Goal: Transaction & Acquisition: Obtain resource

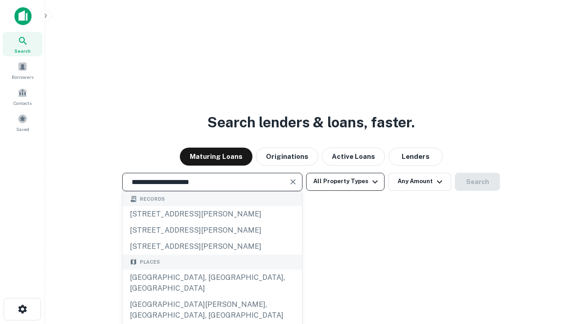
click at [212, 297] on div "Santa Monica, CA, USA" at bounding box center [212, 283] width 179 height 27
click at [345, 182] on button "All Property Types" at bounding box center [345, 182] width 78 height 18
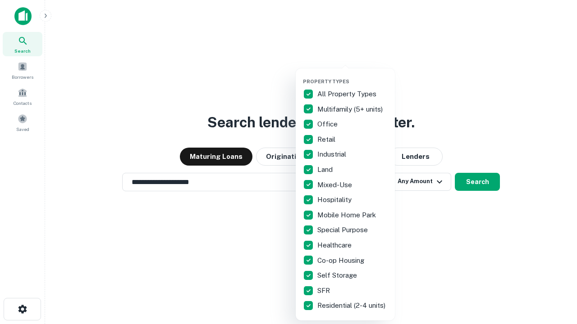
type input "**********"
click at [352, 76] on button "button" at bounding box center [352, 76] width 99 height 0
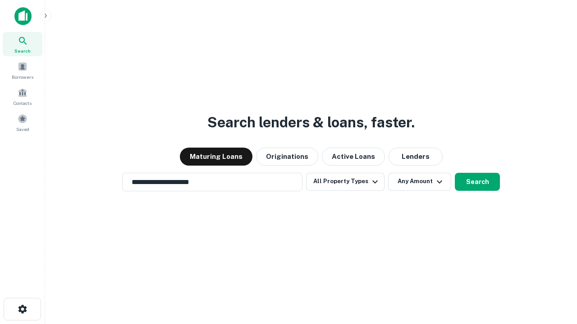
scroll to position [14, 0]
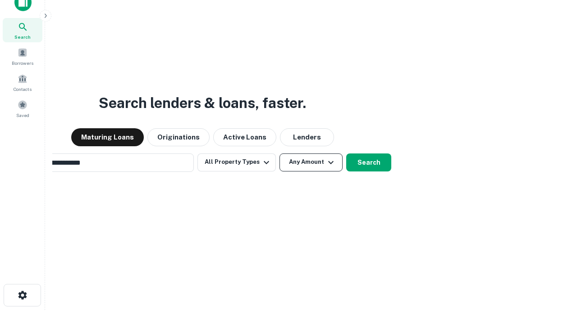
click at [279, 154] on button "Any Amount" at bounding box center [310, 163] width 63 height 18
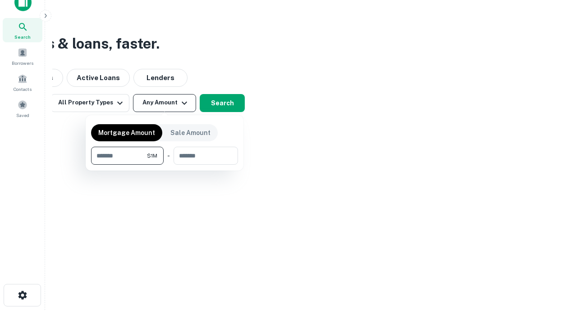
scroll to position [14, 0]
type input "*******"
click at [164, 165] on button "button" at bounding box center [164, 165] width 147 height 0
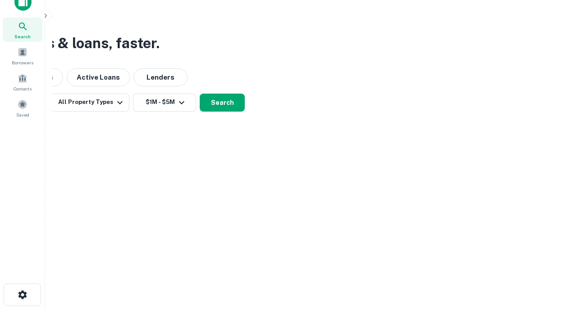
scroll to position [14, 0]
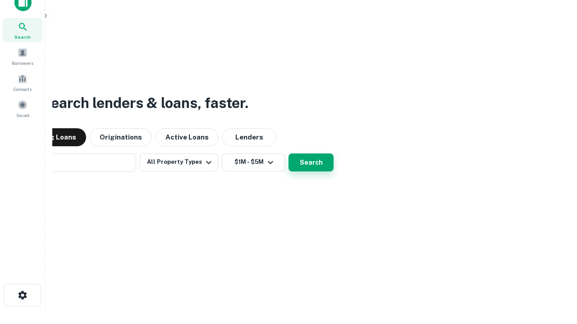
click at [288, 154] on button "Search" at bounding box center [310, 163] width 45 height 18
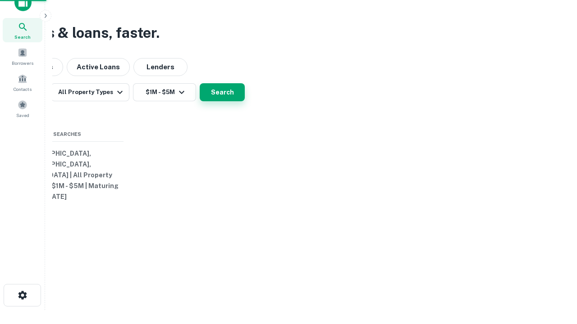
scroll to position [14, 0]
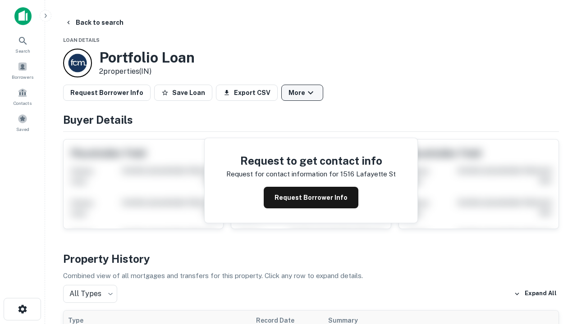
click at [302, 93] on button "More" at bounding box center [302, 93] width 42 height 16
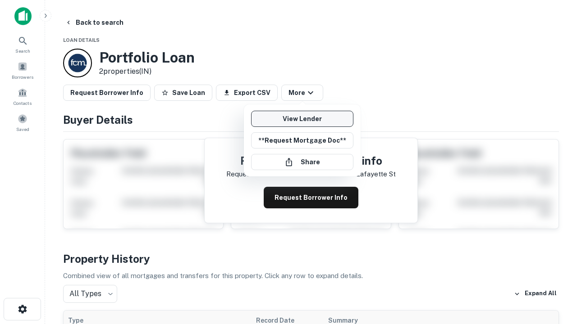
click at [302, 119] on link "View Lender" at bounding box center [302, 119] width 102 height 16
